Goal: Complete application form

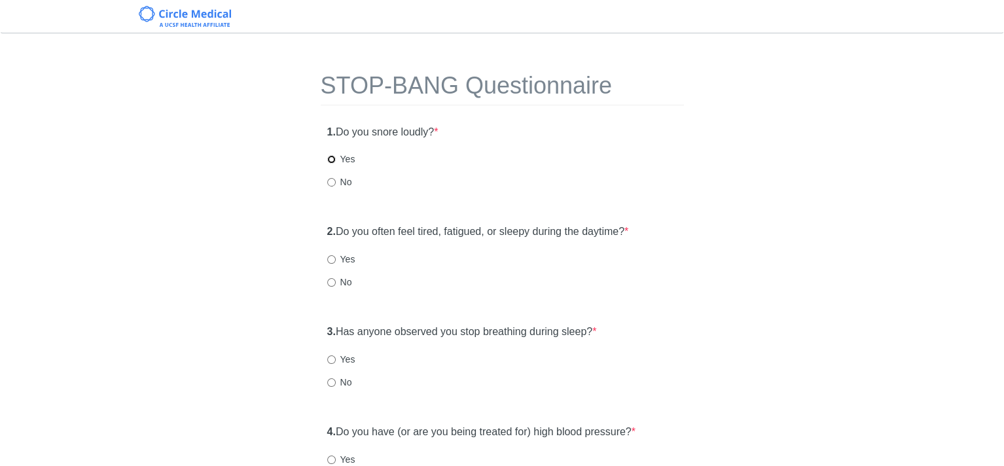
click at [330, 158] on input "Yes" at bounding box center [331, 159] width 9 height 9
radio input "true"
click at [330, 260] on input "Yes" at bounding box center [331, 259] width 9 height 9
radio input "true"
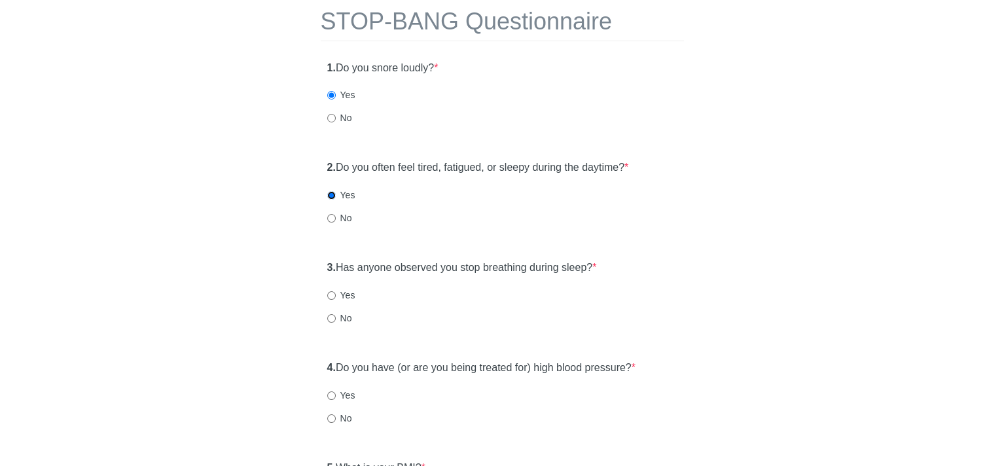
scroll to position [131, 0]
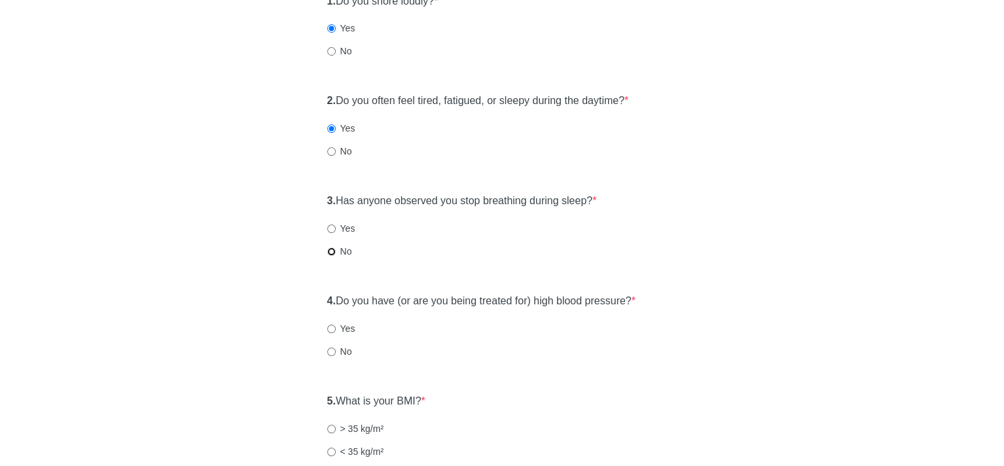
click at [331, 254] on input "No" at bounding box center [331, 251] width 9 height 9
radio input "true"
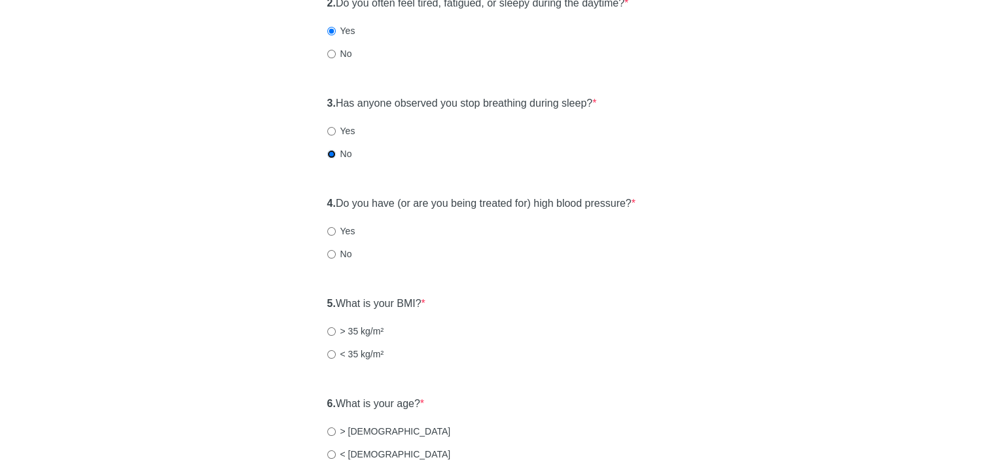
scroll to position [262, 0]
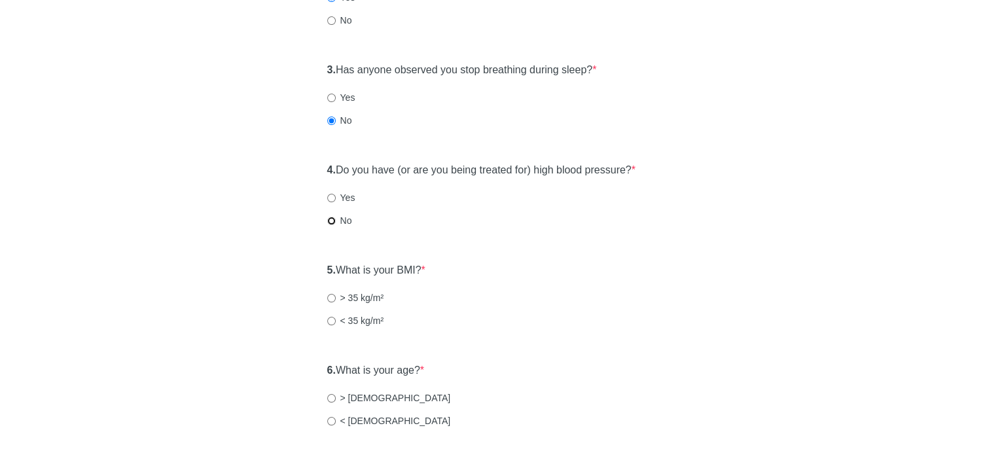
click at [331, 223] on input "No" at bounding box center [331, 221] width 9 height 9
radio input "true"
click at [329, 320] on input "< 35 kg/m²" at bounding box center [331, 321] width 9 height 9
radio input "true"
click at [329, 422] on input "< [DEMOGRAPHIC_DATA]" at bounding box center [331, 421] width 9 height 9
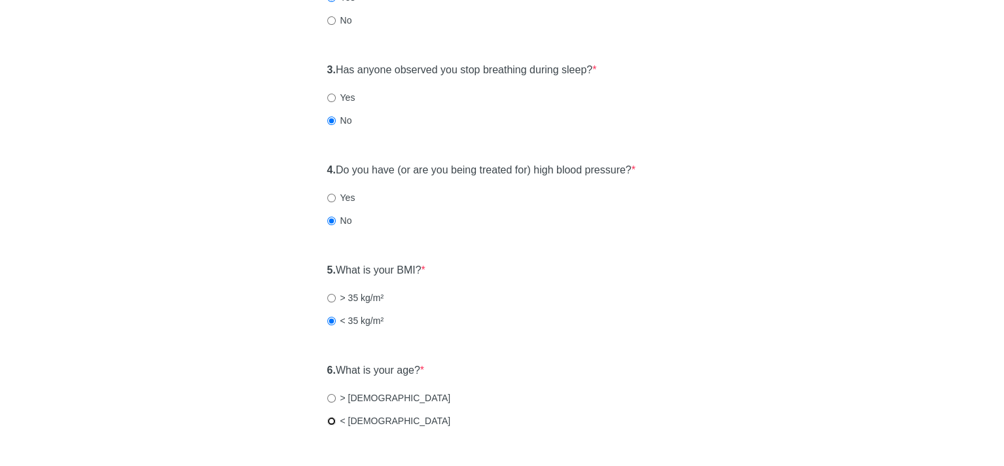
radio input "true"
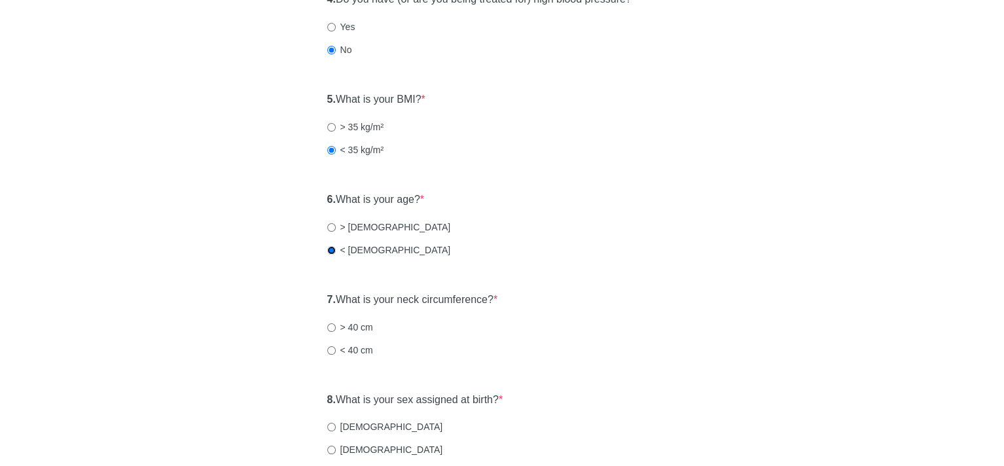
scroll to position [458, 0]
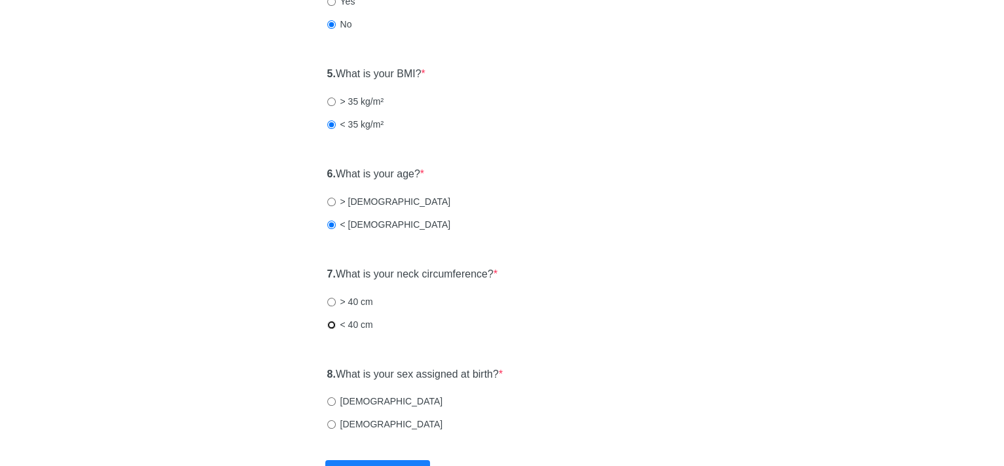
click at [329, 325] on input "< 40 cm" at bounding box center [331, 325] width 9 height 9
radio input "true"
click at [331, 403] on input "[DEMOGRAPHIC_DATA]" at bounding box center [331, 401] width 9 height 9
radio input "true"
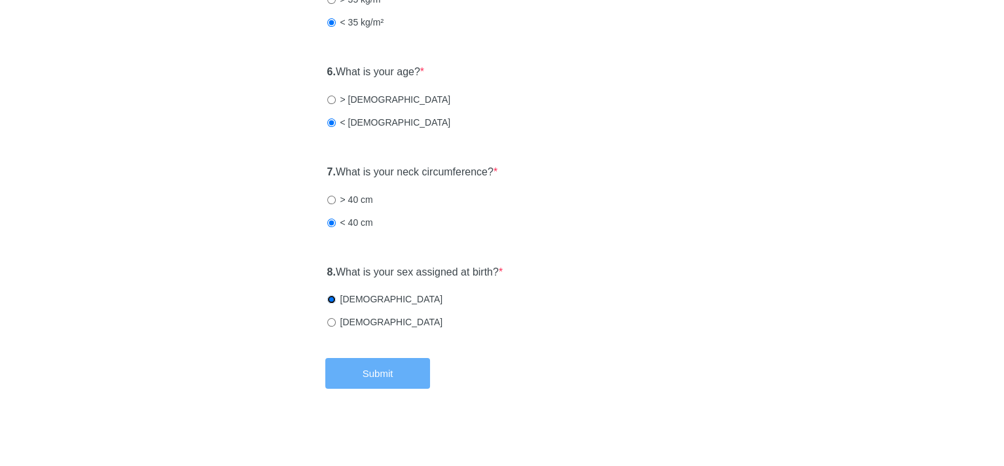
scroll to position [562, 0]
click at [404, 374] on button "Submit" at bounding box center [377, 372] width 105 height 31
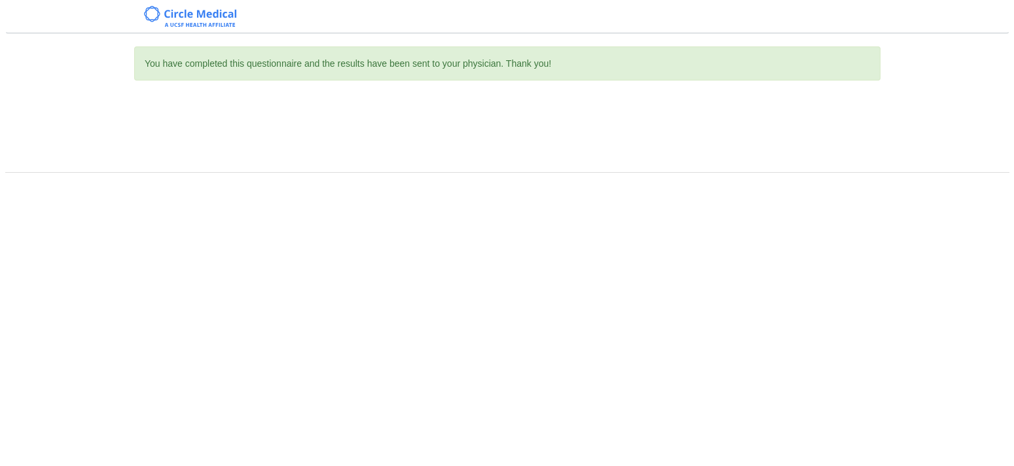
scroll to position [0, 0]
